Goal: Check status

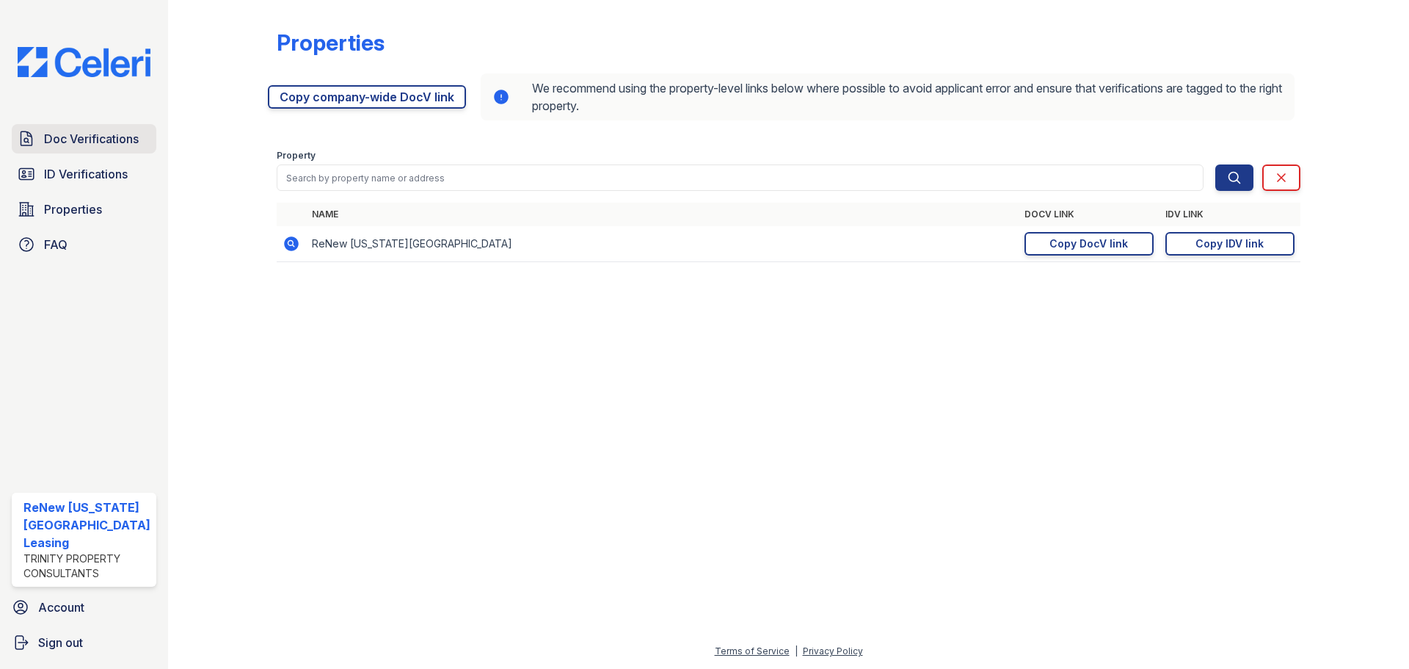
click at [70, 137] on span "Doc Verifications" at bounding box center [91, 139] width 95 height 18
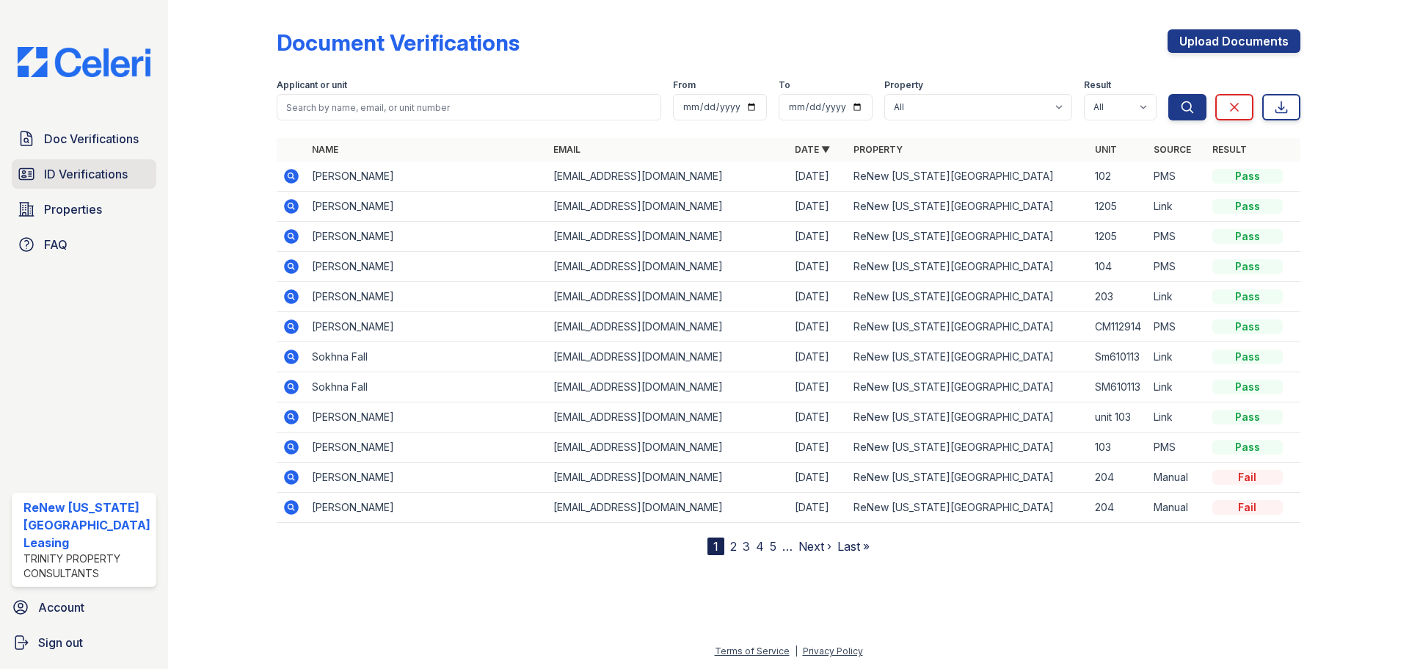
click at [59, 161] on link "ID Verifications" at bounding box center [84, 173] width 145 height 29
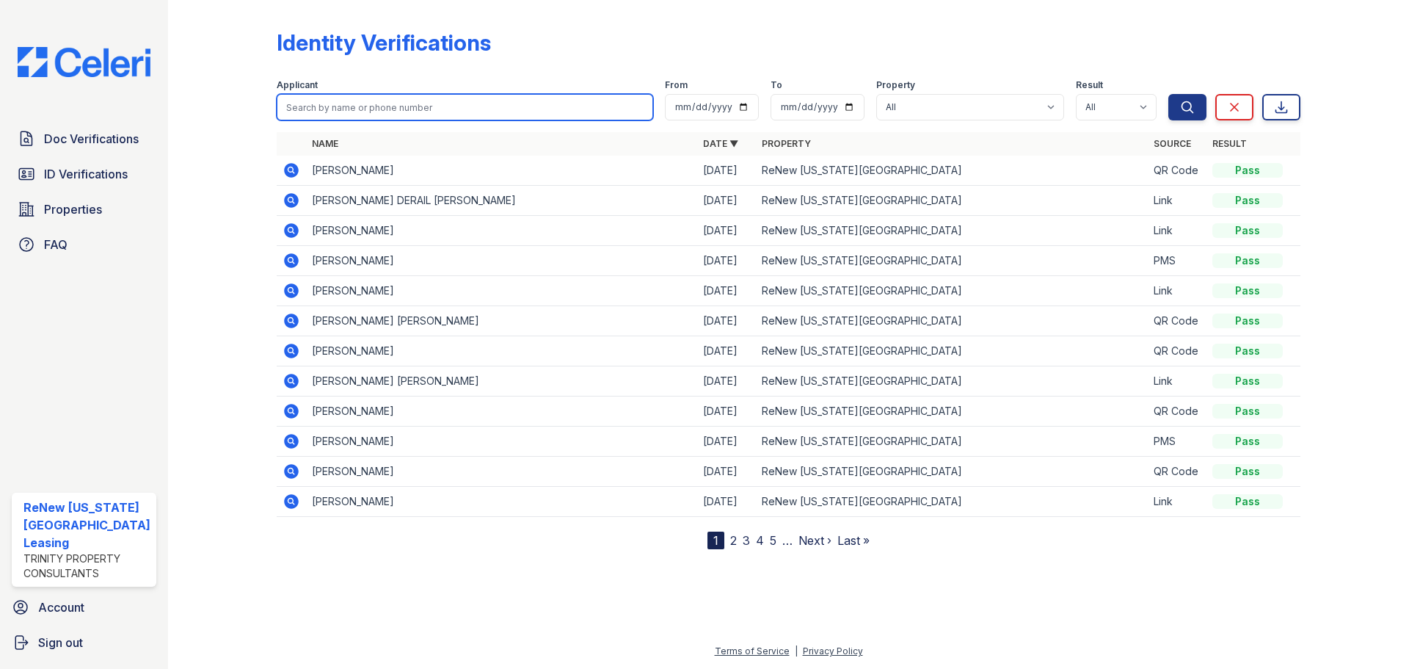
click at [349, 115] on input "search" at bounding box center [465, 107] width 377 height 26
click at [285, 167] on icon at bounding box center [291, 170] width 15 height 15
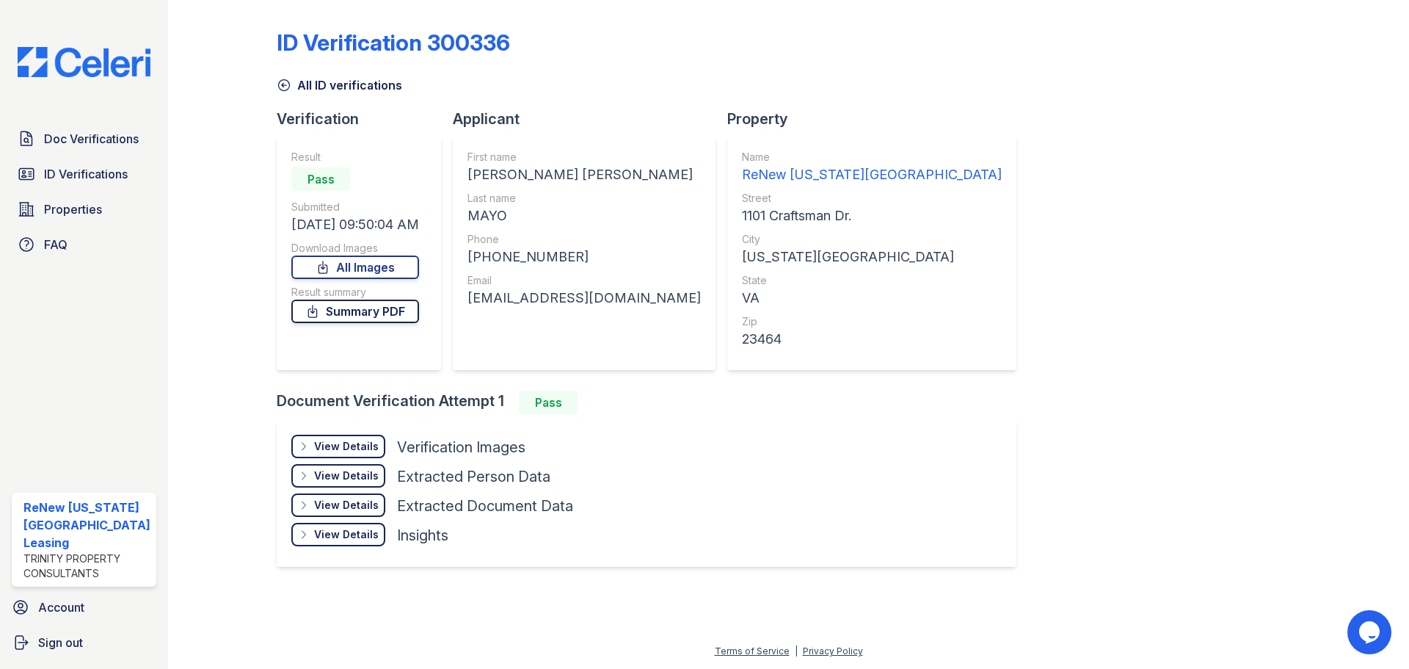
click at [399, 316] on link "Summary PDF" at bounding box center [355, 310] width 128 height 23
